Goal: Navigation & Orientation: Find specific page/section

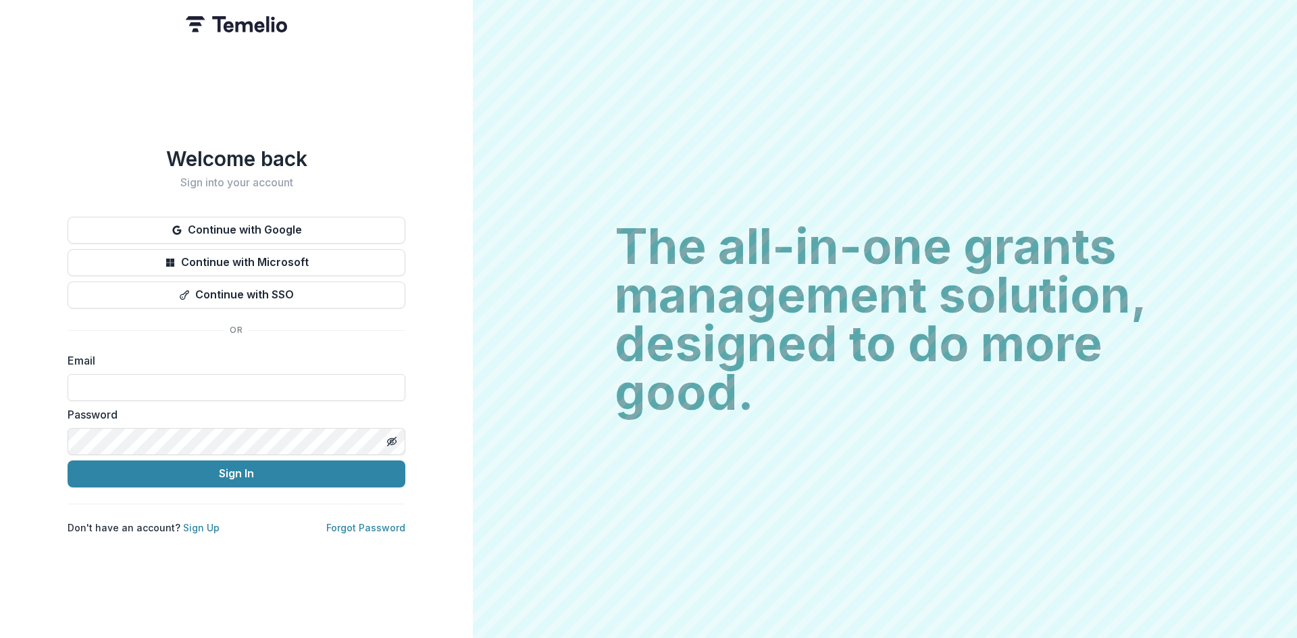
click at [265, 398] on form "Email Password Sign In" at bounding box center [237, 420] width 338 height 135
click at [267, 385] on input at bounding box center [237, 387] width 338 height 27
type input "**********"
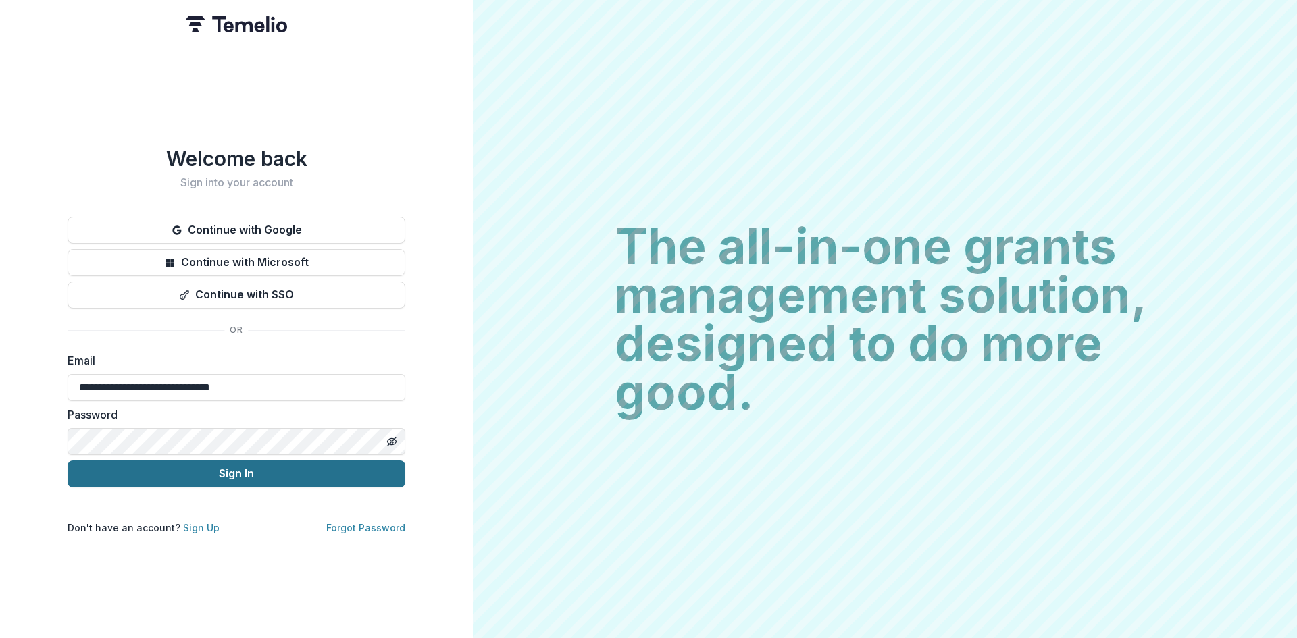
click at [217, 467] on button "Sign In" at bounding box center [237, 474] width 338 height 27
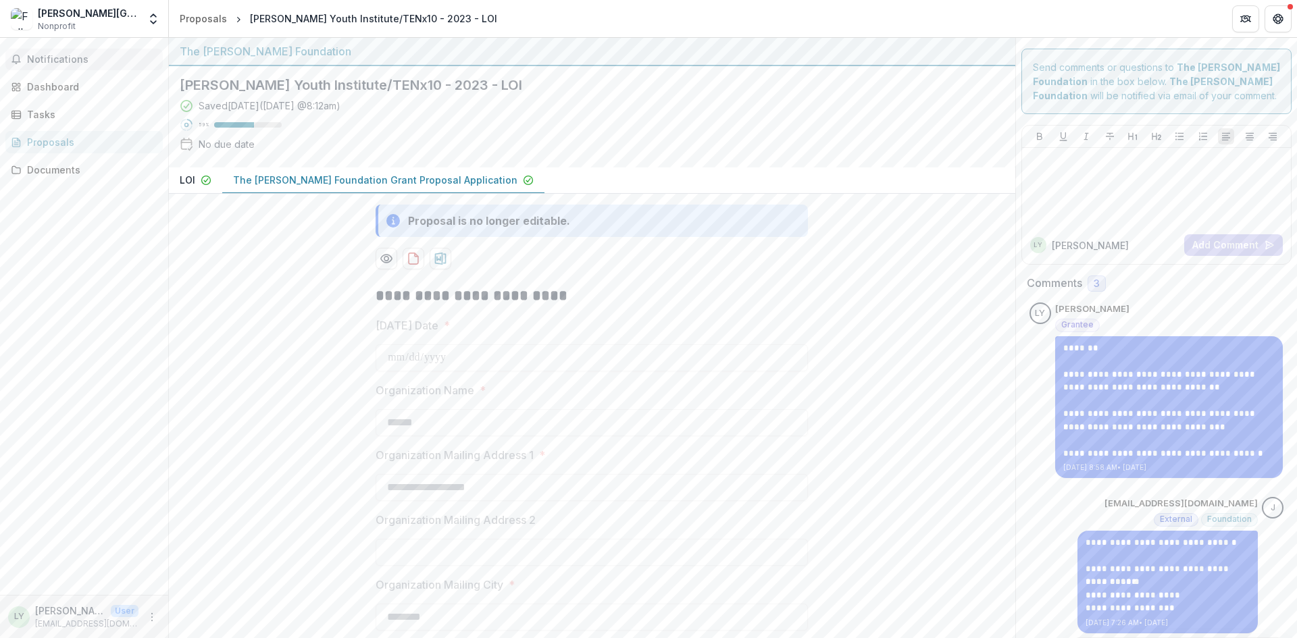
click at [62, 68] on button "Notifications" at bounding box center [83, 60] width 157 height 22
click at [67, 95] on link "Dashboard" at bounding box center [83, 87] width 157 height 22
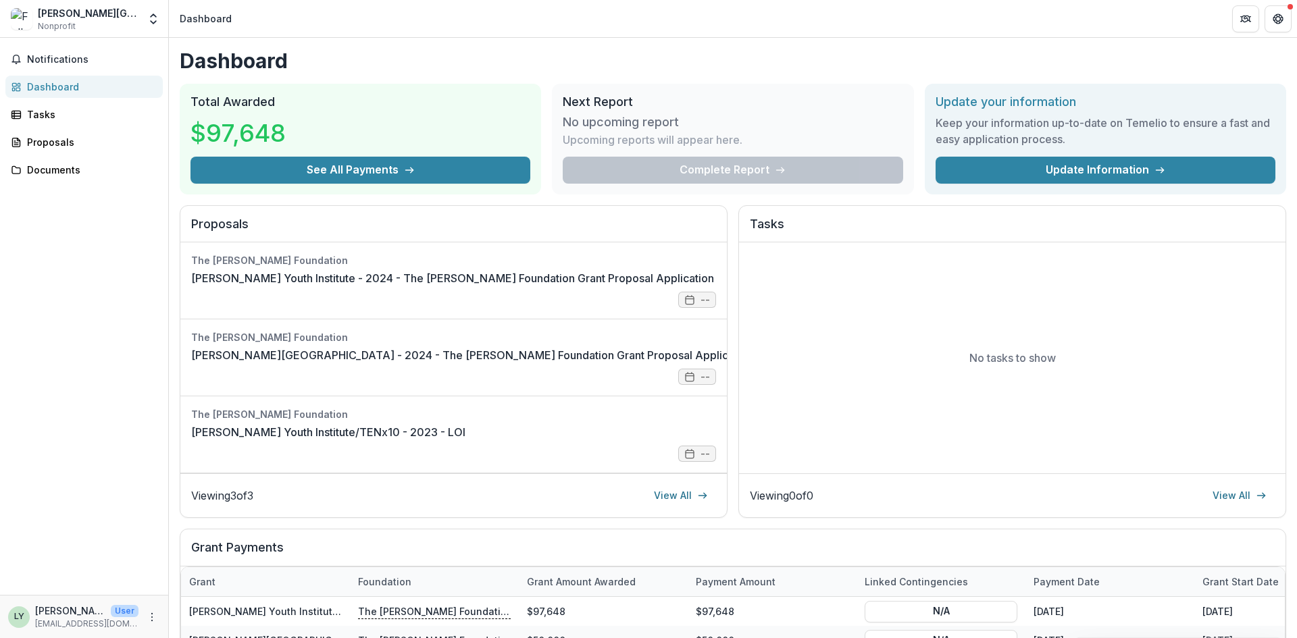
click at [459, 66] on h1 "Dashboard" at bounding box center [733, 61] width 1106 height 24
click at [700, 78] on div "Dashboard Total Awarded $97,648 See All Payments Next Report No upcoming report…" at bounding box center [733, 462] width 1128 height 849
click at [63, 55] on span "Notifications" at bounding box center [92, 59] width 130 height 11
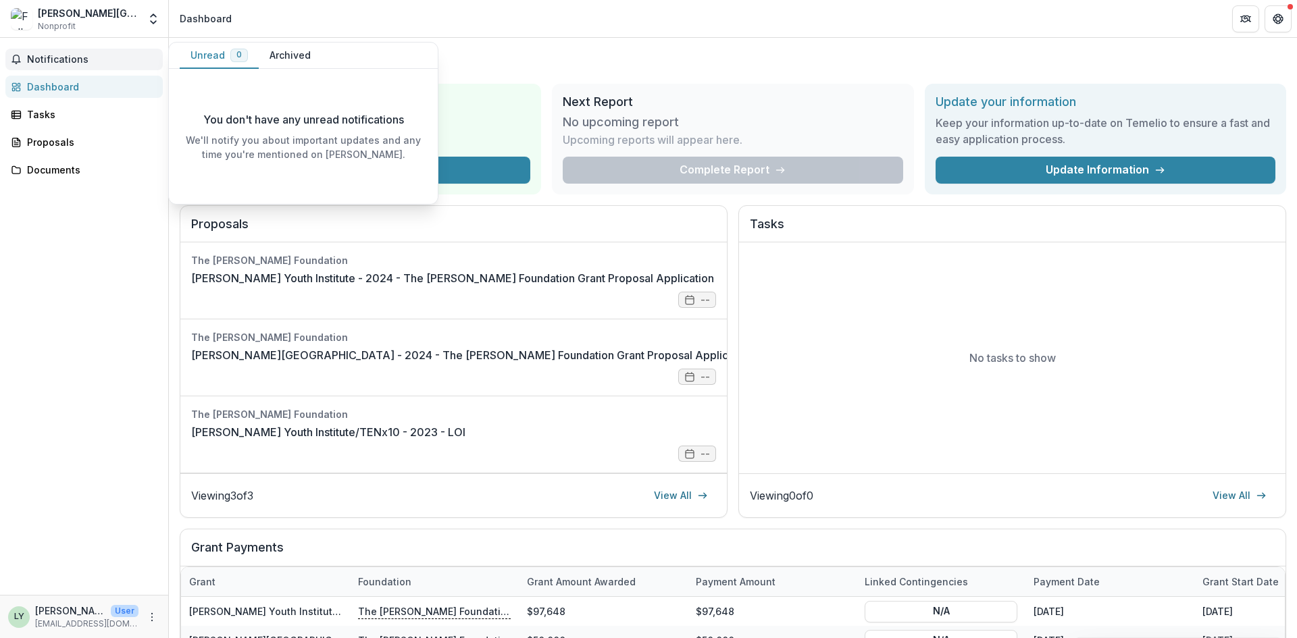
click at [68, 59] on span "Notifications" at bounding box center [92, 59] width 130 height 11
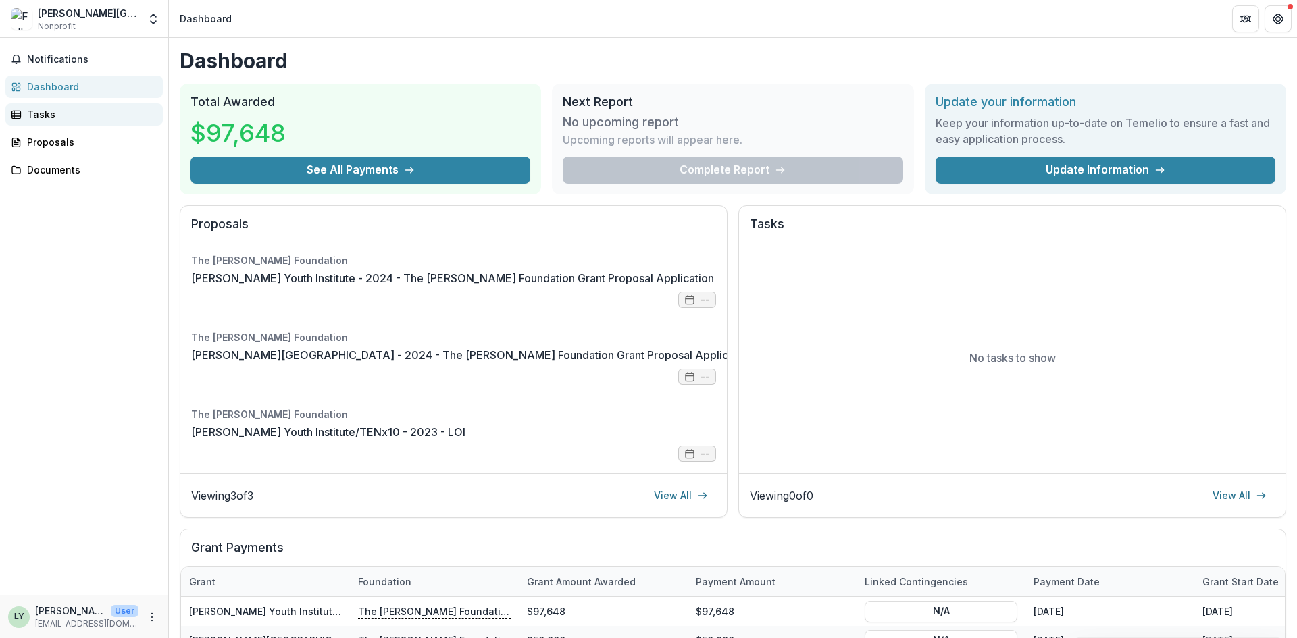
click at [47, 124] on link "Tasks" at bounding box center [83, 114] width 157 height 22
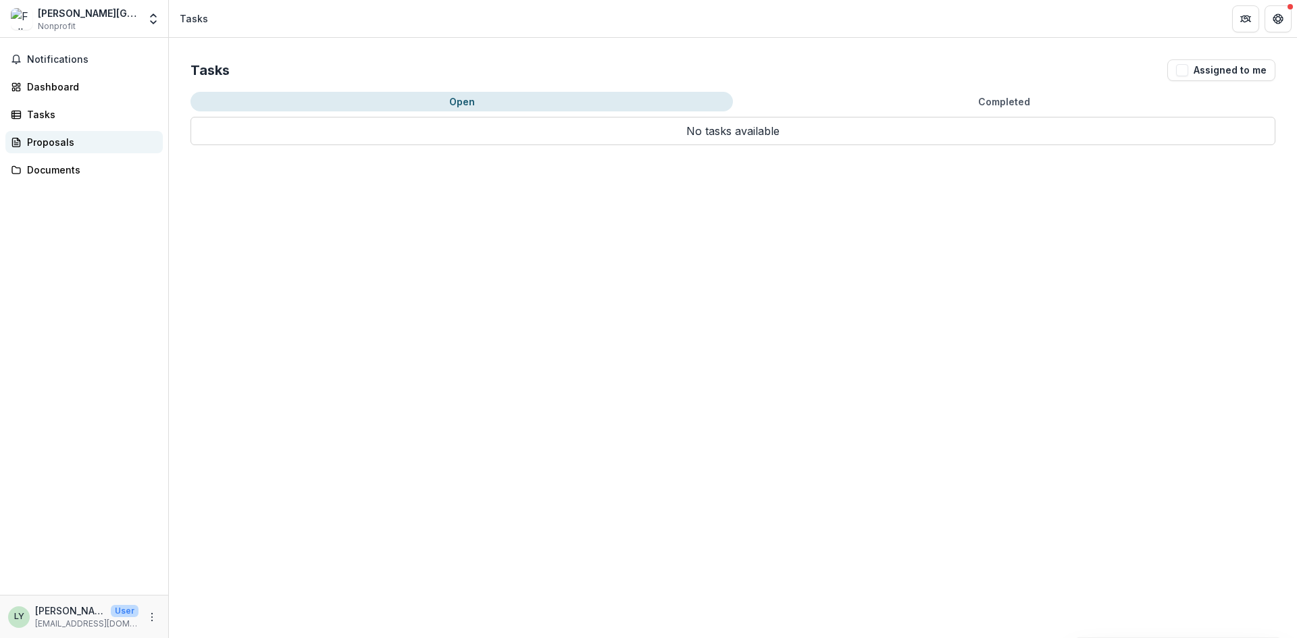
click at [49, 147] on div "Proposals" at bounding box center [89, 142] width 125 height 14
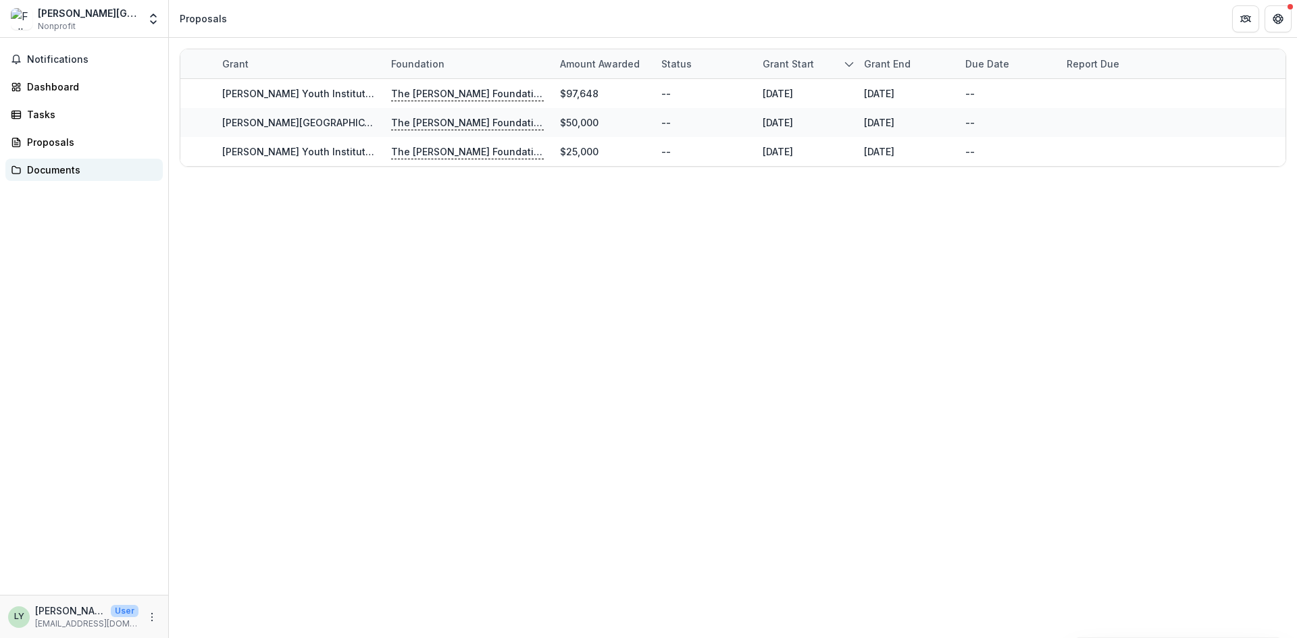
click at [50, 176] on div "Documents" at bounding box center [89, 170] width 125 height 14
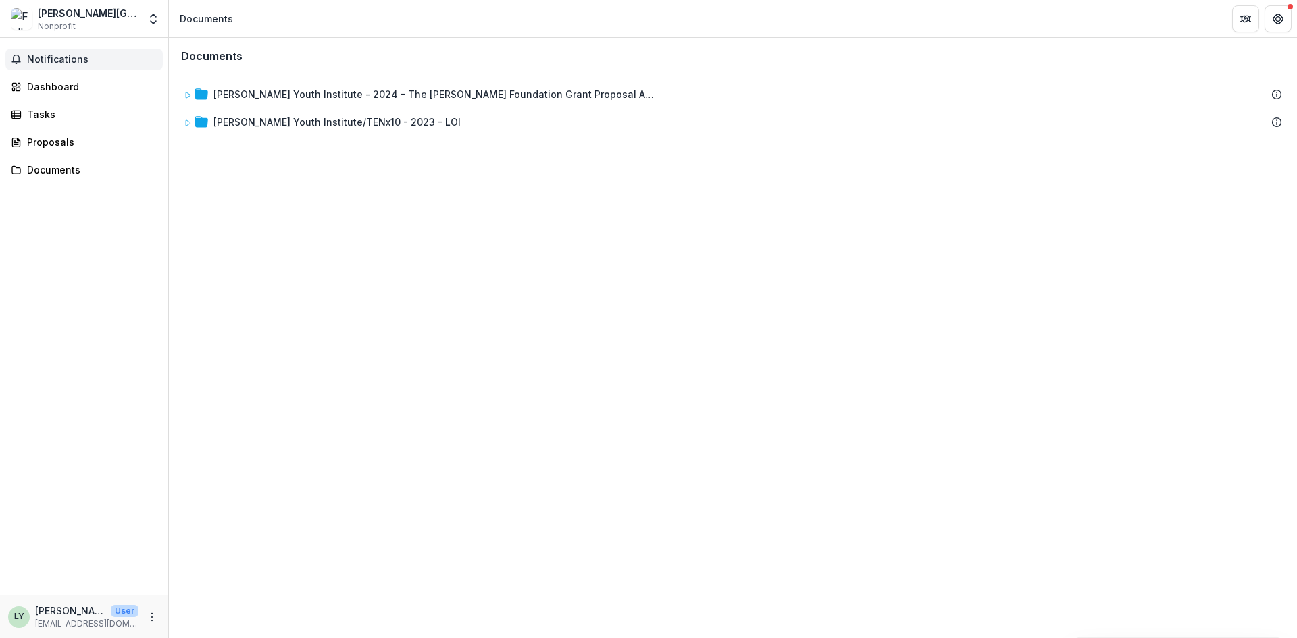
click at [44, 59] on span "Notifications" at bounding box center [92, 59] width 130 height 11
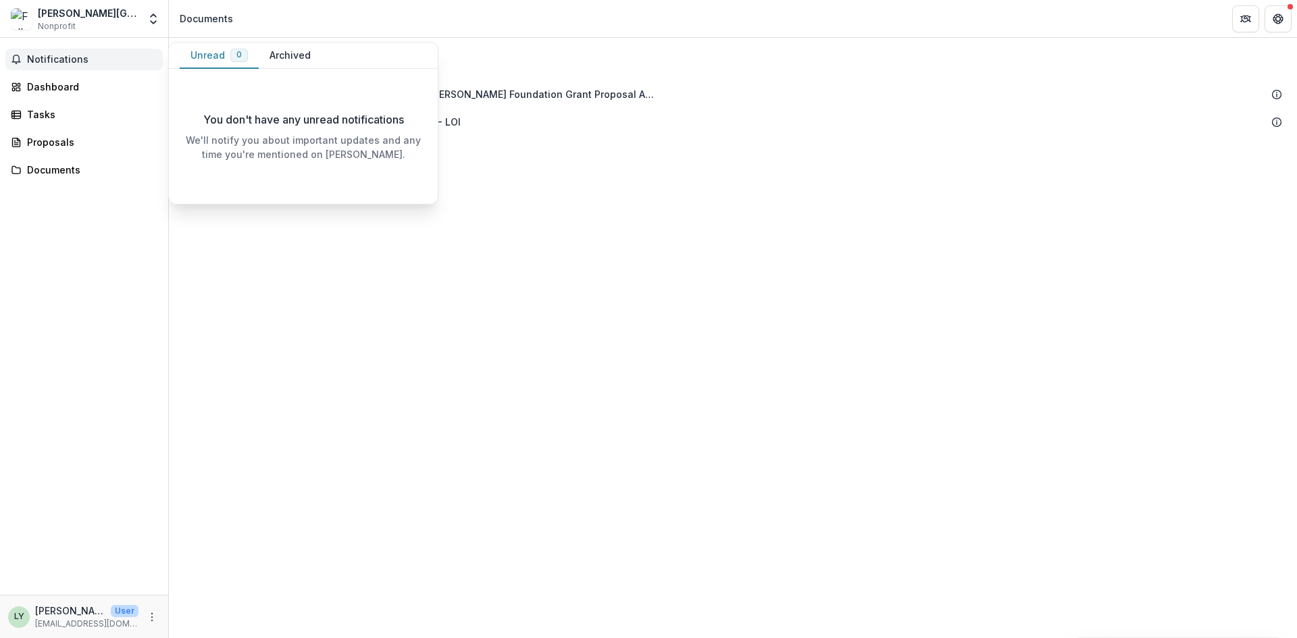
click at [275, 57] on button "Archived" at bounding box center [290, 56] width 63 height 26
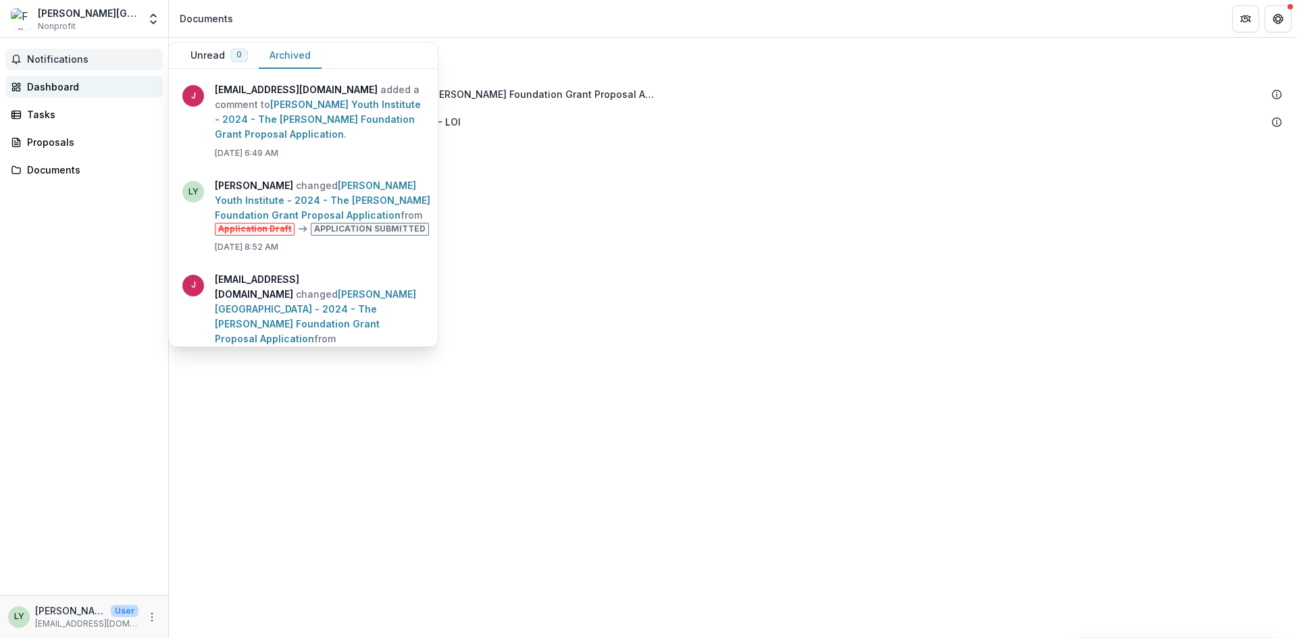
click at [65, 89] on div "Dashboard" at bounding box center [89, 87] width 125 height 14
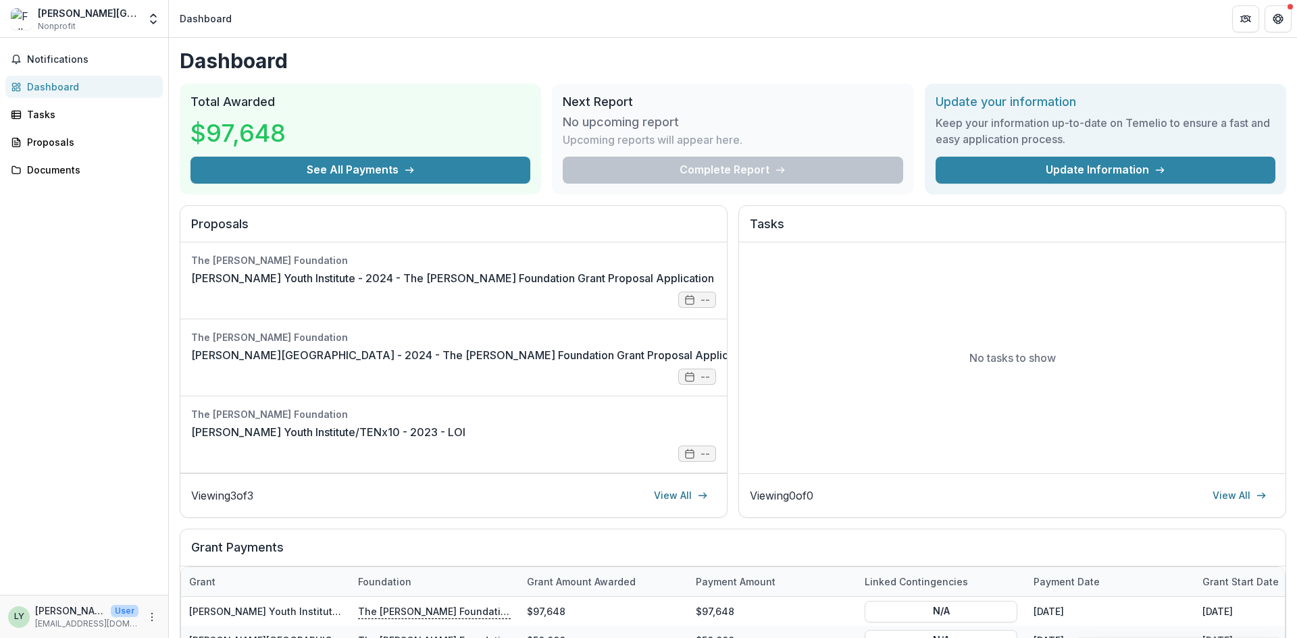
click at [694, 161] on div "Complete Report" at bounding box center [733, 170] width 340 height 27
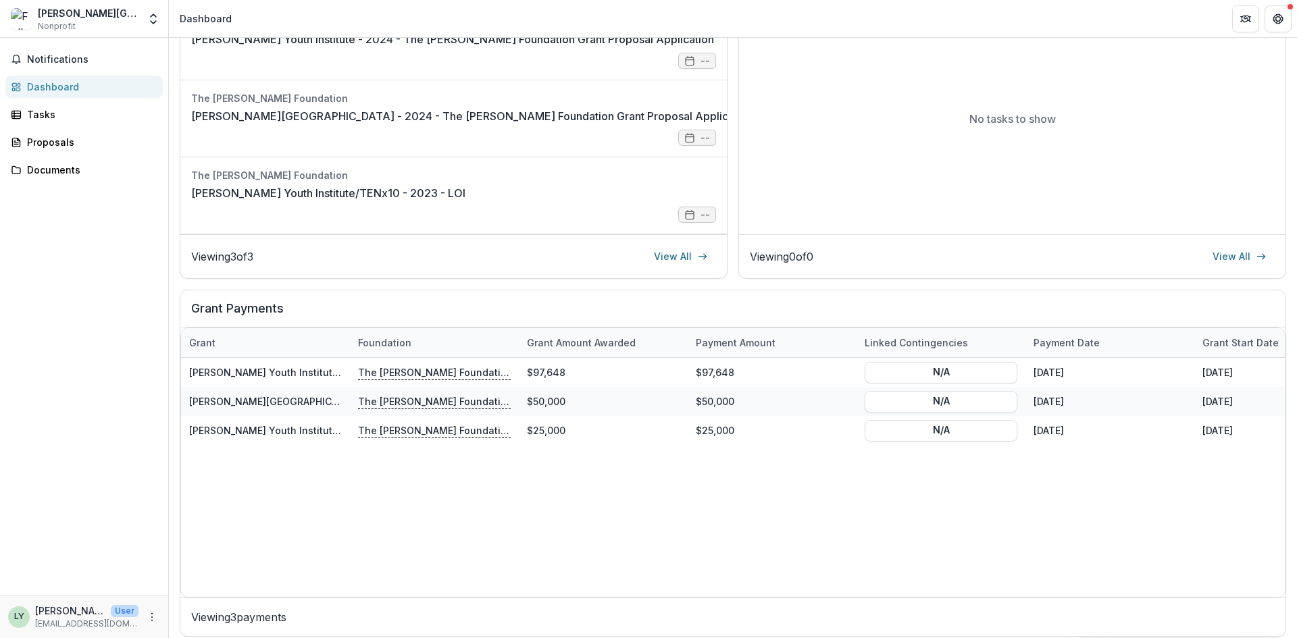
scroll to position [249, 0]
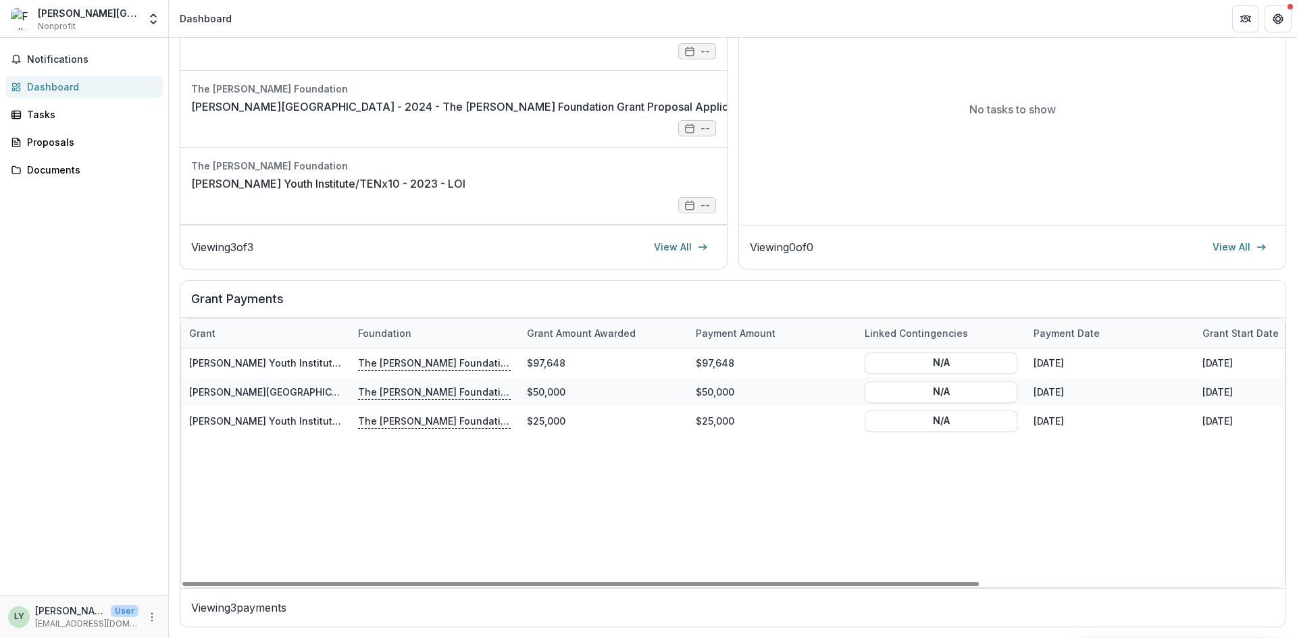
click at [140, 347] on div "Notifications Dashboard Tasks Proposals Documents" at bounding box center [84, 316] width 168 height 557
